Goal: Information Seeking & Learning: Understand process/instructions

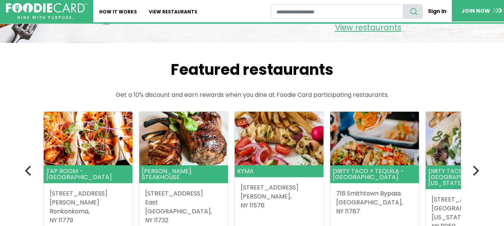
scroll to position [146, 0]
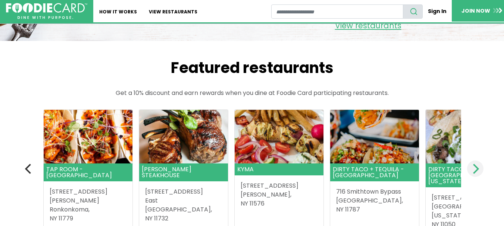
click at [477, 169] on icon "Next" at bounding box center [475, 169] width 10 height 10
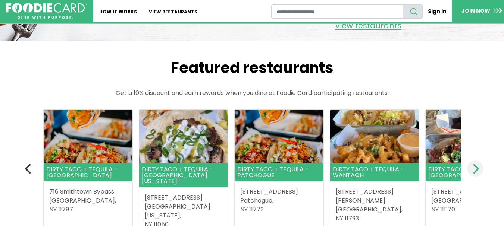
click at [477, 169] on icon "Next" at bounding box center [476, 169] width 6 height 10
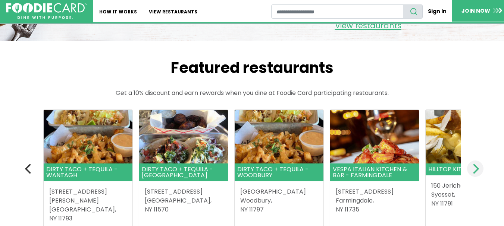
click at [477, 169] on icon "Next" at bounding box center [476, 169] width 6 height 10
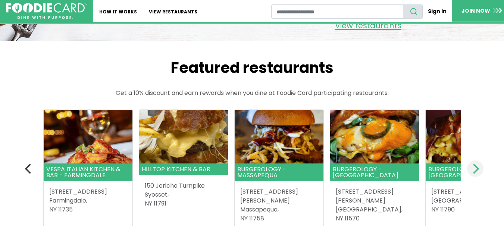
click at [477, 169] on icon "Next" at bounding box center [476, 169] width 6 height 10
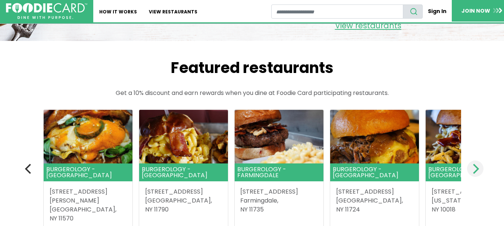
click at [477, 169] on icon "Next" at bounding box center [476, 169] width 6 height 10
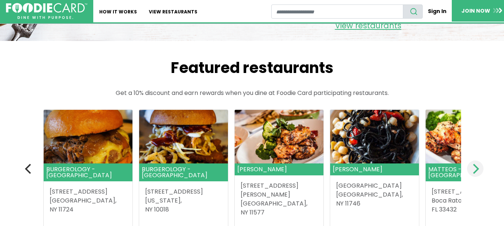
click at [477, 169] on icon "Next" at bounding box center [476, 169] width 6 height 10
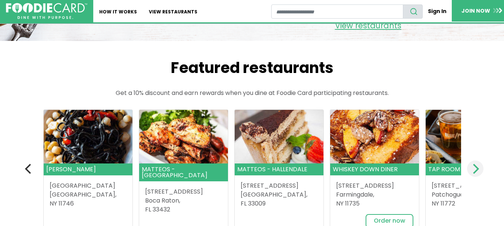
click at [477, 169] on icon "Next" at bounding box center [476, 169] width 6 height 10
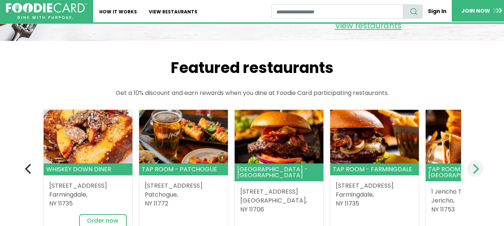
click at [477, 169] on icon "Next" at bounding box center [476, 169] width 6 height 10
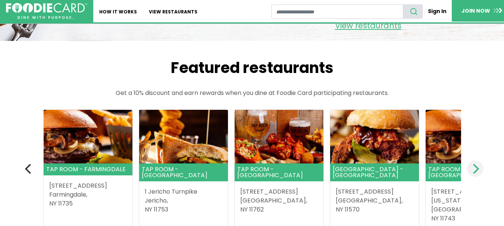
click at [477, 169] on icon "Next" at bounding box center [476, 169] width 6 height 10
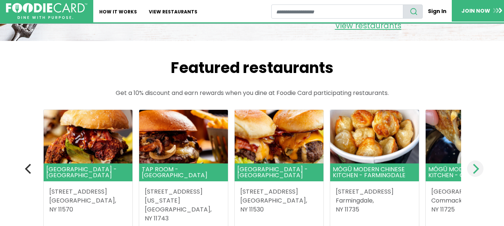
click at [477, 169] on icon "Next" at bounding box center [476, 169] width 6 height 10
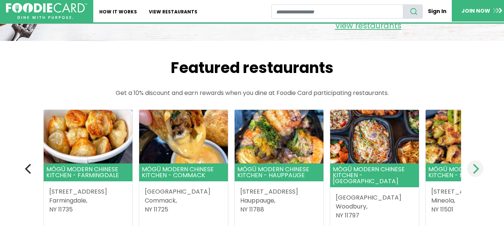
click at [477, 169] on icon "Next" at bounding box center [476, 169] width 6 height 10
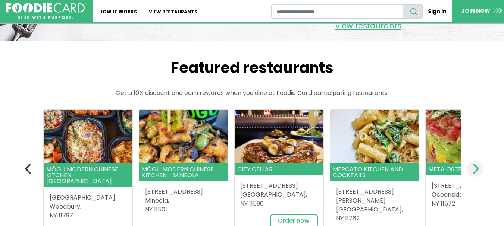
click at [477, 169] on icon "Next" at bounding box center [476, 169] width 6 height 10
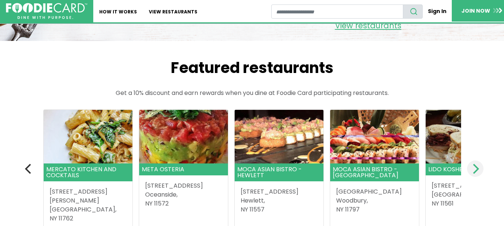
click at [477, 169] on icon "Next" at bounding box center [476, 169] width 6 height 10
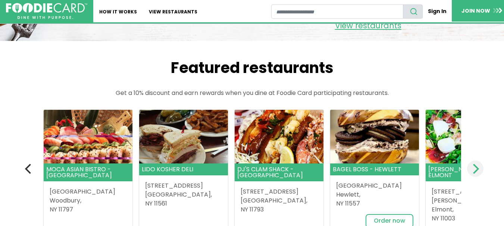
click at [477, 169] on icon "Next" at bounding box center [476, 169] width 6 height 10
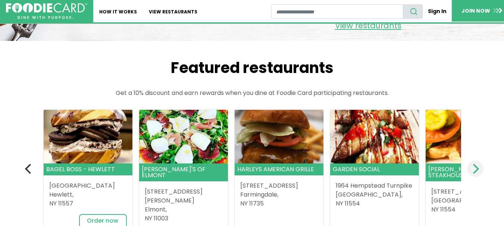
click at [477, 169] on icon "Next" at bounding box center [476, 169] width 6 height 10
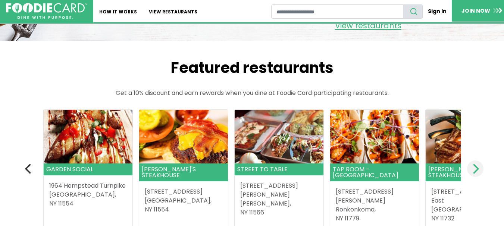
click at [477, 169] on icon "Next" at bounding box center [476, 169] width 6 height 10
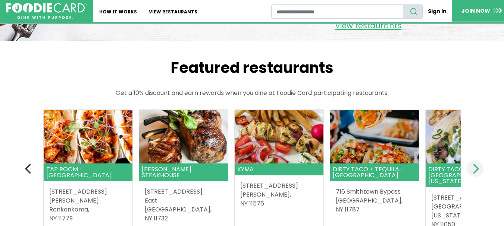
click at [477, 169] on icon "Next" at bounding box center [476, 169] width 6 height 10
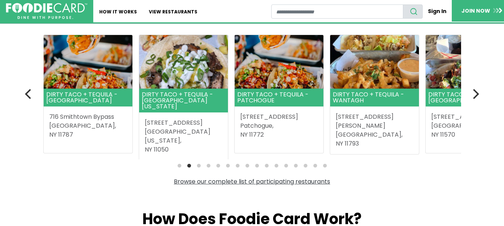
scroll to position [162, 0]
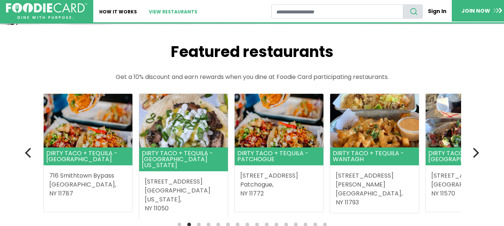
click at [203, 10] on link "View restaurants" at bounding box center [173, 11] width 60 height 22
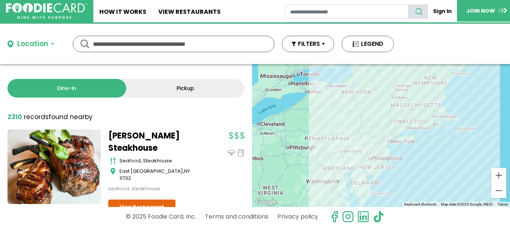
click at [250, 40] on input "text" at bounding box center [173, 44] width 161 height 16
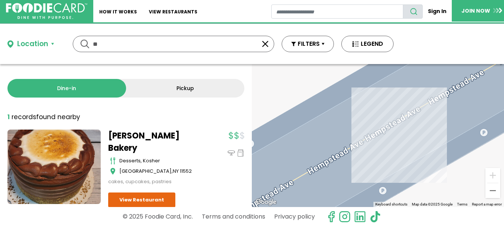
type input "*"
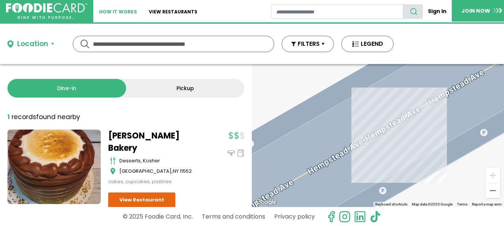
click at [134, 8] on link "How It Works" at bounding box center [118, 11] width 50 height 22
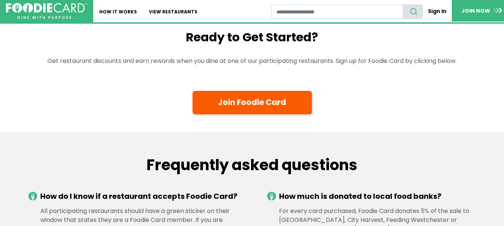
scroll to position [795, 0]
